Goal: Find specific page/section: Find specific page/section

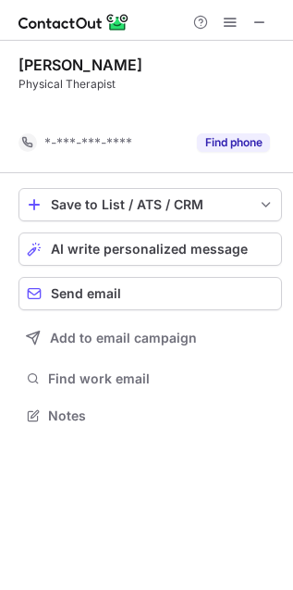
scroll to position [9, 9]
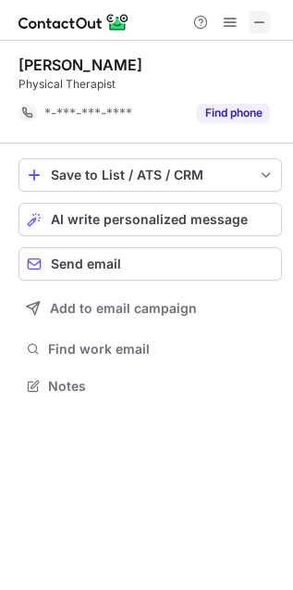
click at [266, 15] on span at bounding box center [260, 22] width 15 height 15
